Goal: Entertainment & Leisure: Consume media (video, audio)

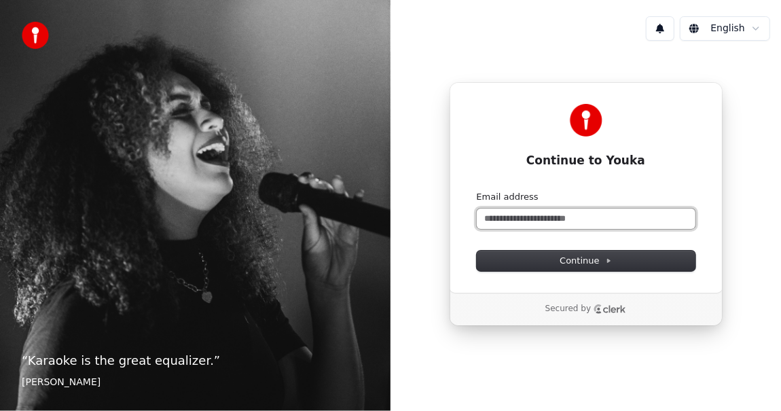
click at [517, 215] on input "Email address" at bounding box center [586, 218] width 219 height 20
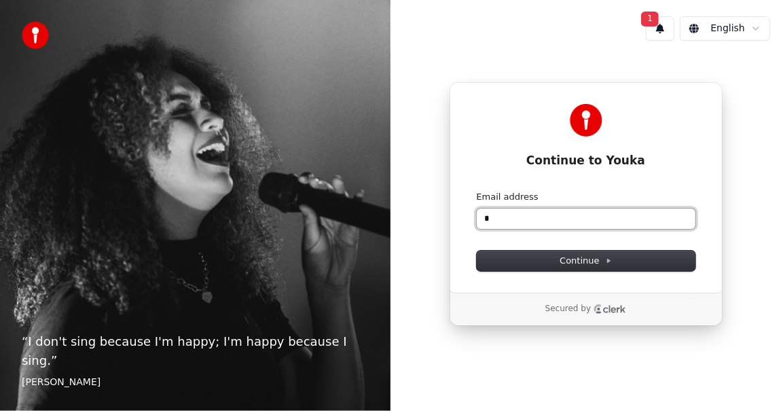
type input "*"
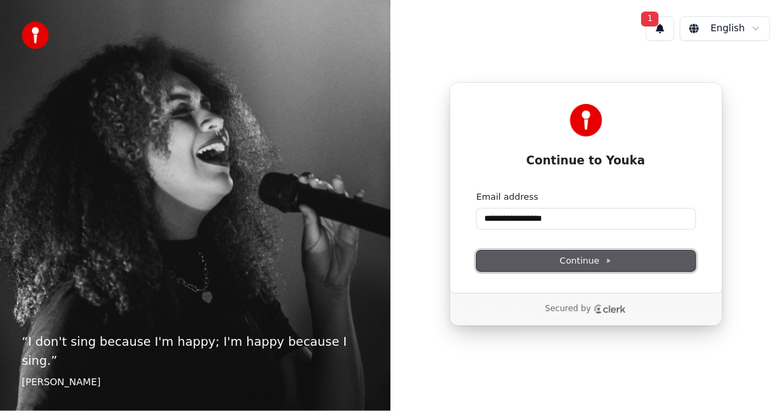
click at [585, 261] on span "Continue" at bounding box center [586, 261] width 52 height 12
type input "**********"
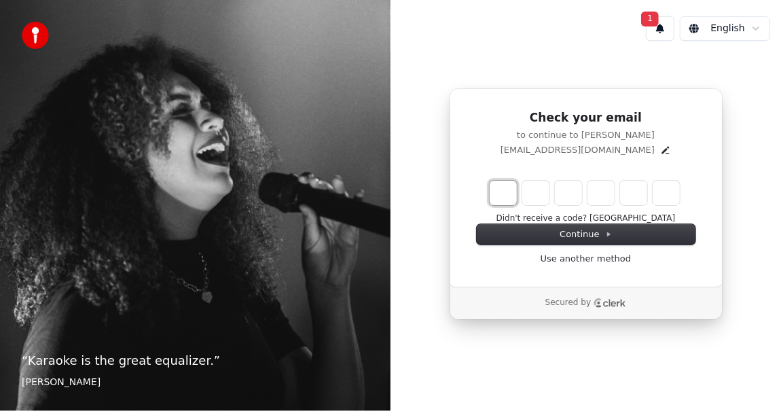
click at [503, 192] on input "Enter verification code. Digit 1" at bounding box center [503, 193] width 27 height 24
type input "******"
type input "*"
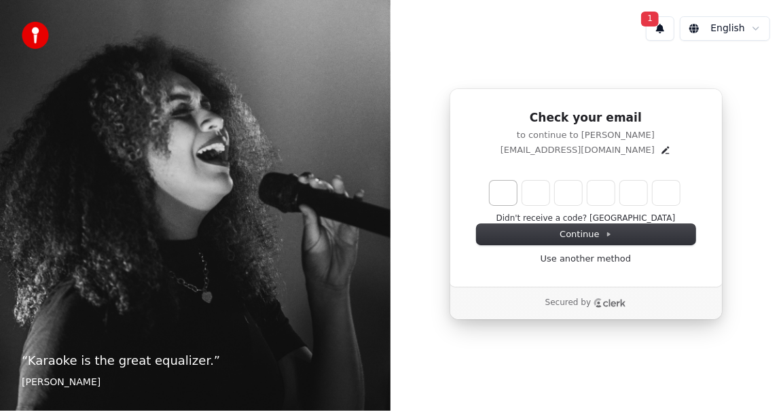
type input "*"
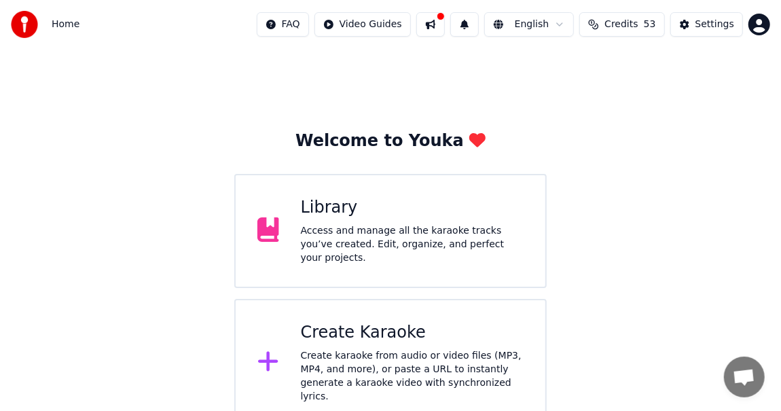
click at [330, 219] on div "Library" at bounding box center [412, 208] width 223 height 22
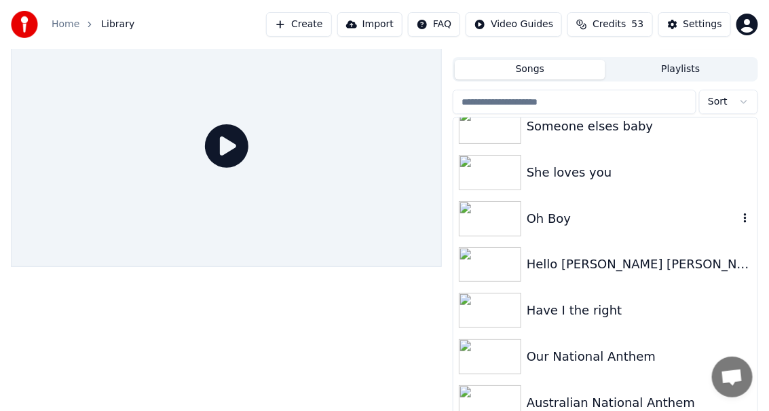
scroll to position [38, 0]
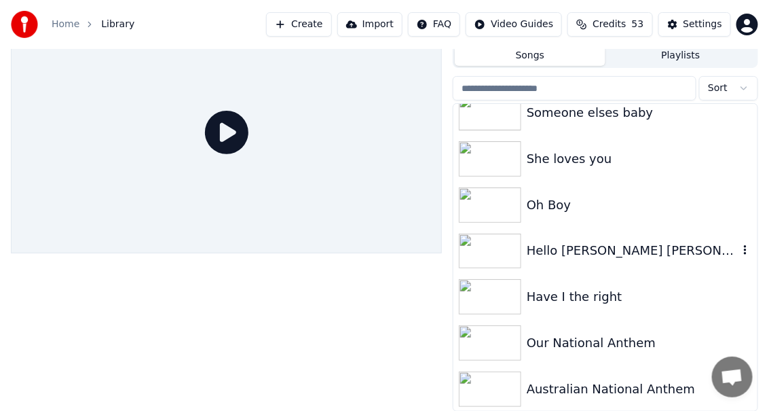
click at [579, 251] on div "Hello Mary Lou" at bounding box center [633, 250] width 212 height 19
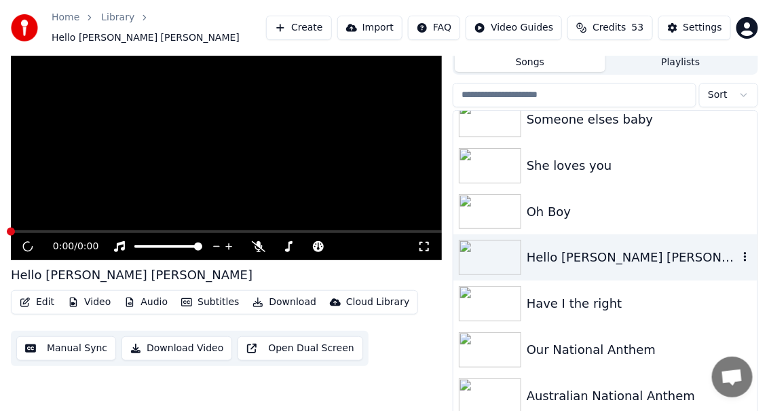
click at [579, 251] on div "Hello Mary Lou" at bounding box center [633, 257] width 212 height 19
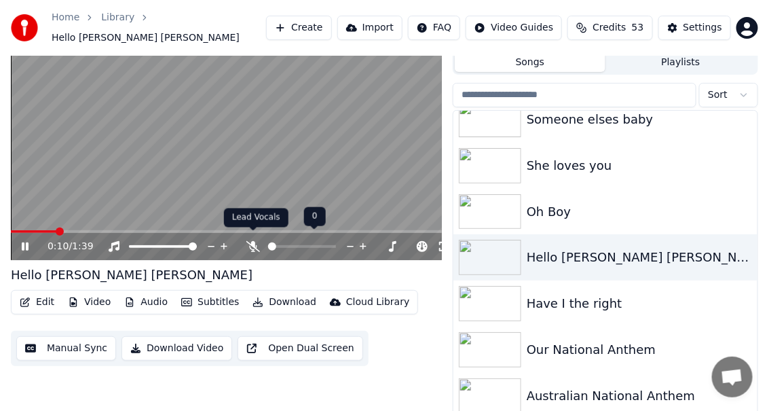
click at [251, 241] on icon at bounding box center [254, 246] width 14 height 11
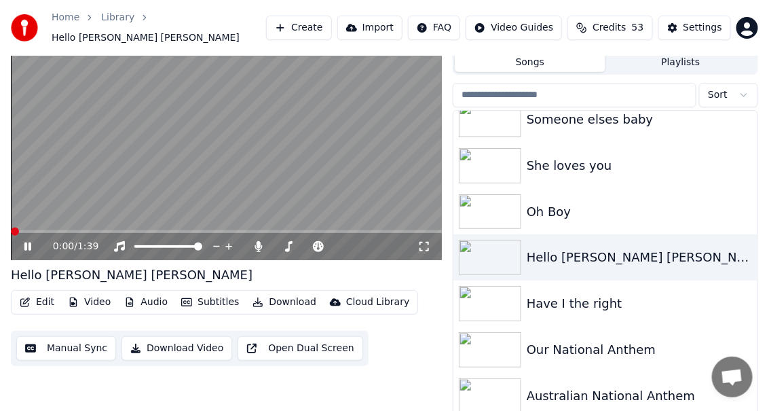
click at [11, 228] on span at bounding box center [15, 232] width 8 height 8
click at [28, 242] on icon at bounding box center [27, 246] width 7 height 8
click at [278, 295] on button "Download" at bounding box center [284, 302] width 75 height 19
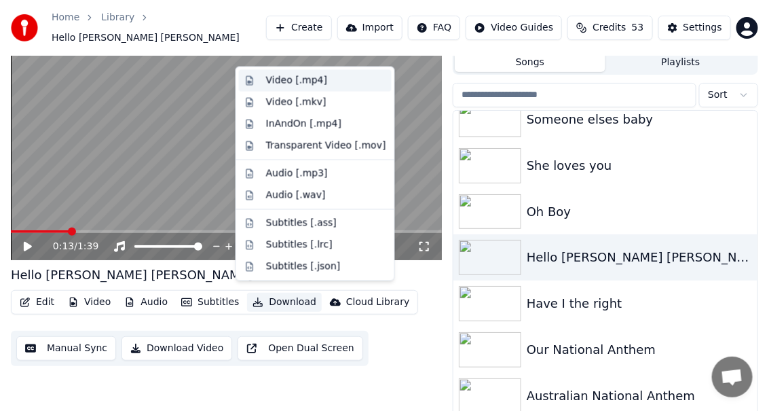
click at [291, 81] on div "Video [.mp4]" at bounding box center [296, 81] width 61 height 14
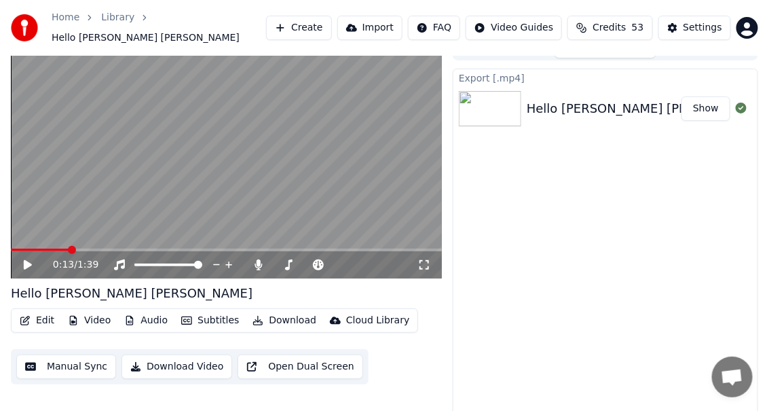
click at [701, 101] on button "Show" at bounding box center [706, 108] width 49 height 24
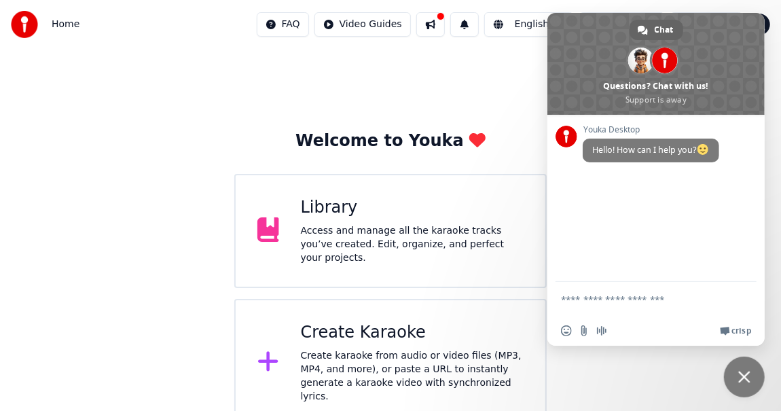
click at [325, 224] on div "Library Access and manage all the karaoke tracks you’ve created. Edit, organize…" at bounding box center [412, 231] width 223 height 68
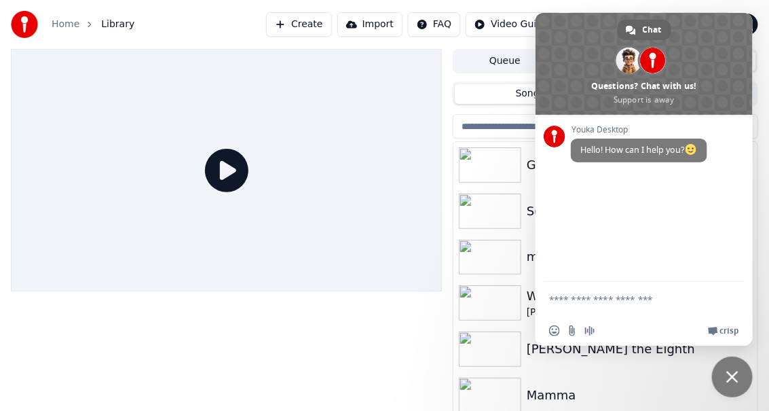
click at [383, 129] on div at bounding box center [226, 170] width 431 height 242
click at [566, 5] on div "Home Library Create Import FAQ Video Guides Credits 53 Settings" at bounding box center [384, 24] width 769 height 49
click at [559, 134] on span at bounding box center [555, 137] width 22 height 22
click at [705, 77] on span at bounding box center [644, 64] width 217 height 102
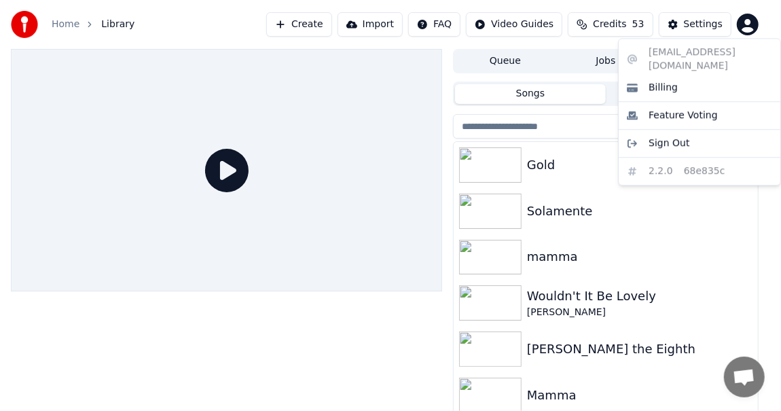
click at [745, 23] on html "Home Library Create Import FAQ Video Guides Credits 53 Settings Queue Jobs Libr…" at bounding box center [390, 205] width 781 height 411
click at [677, 137] on span "Sign Out" at bounding box center [669, 144] width 41 height 14
